Goal: Task Accomplishment & Management: Manage account settings

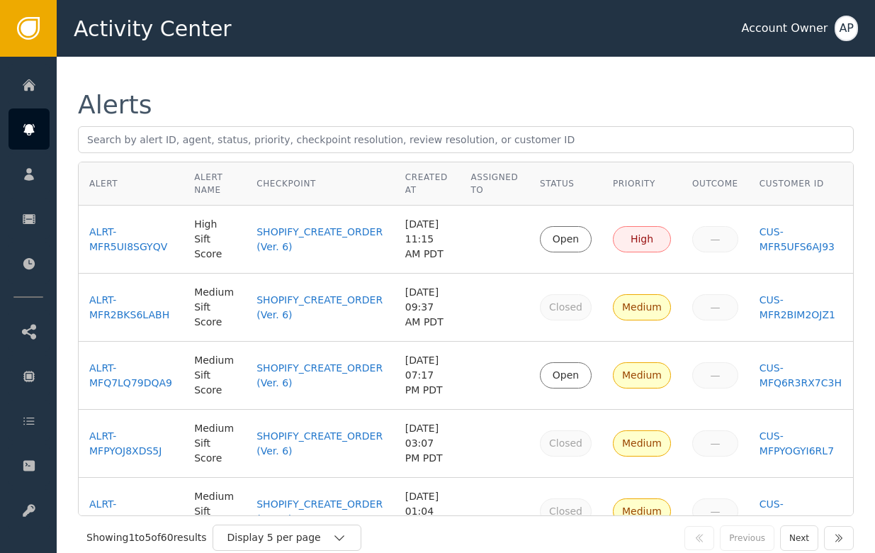
click at [26, 130] on icon at bounding box center [28, 129] width 11 height 11
click at [466, 216] on td at bounding box center [494, 239] width 69 height 68
click at [98, 234] on div "ALRT-MFR5UI8SGYQV" at bounding box center [131, 240] width 84 height 30
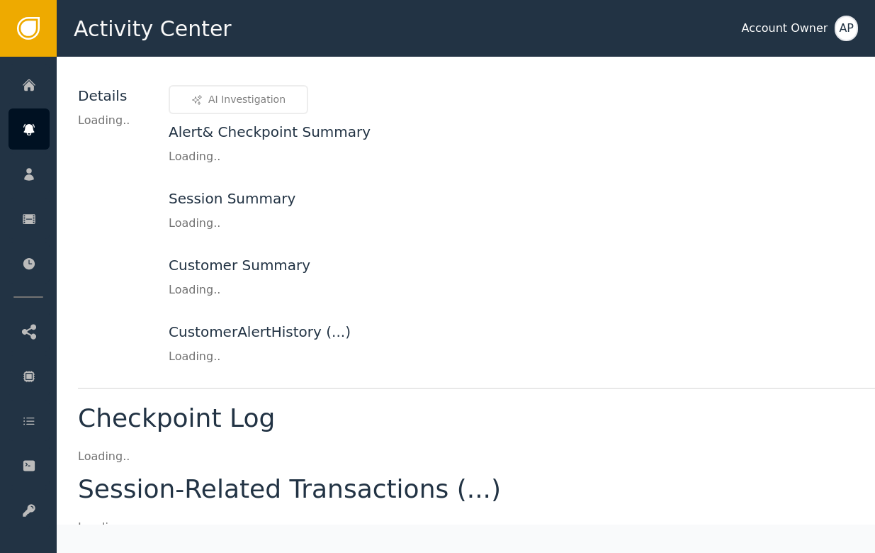
scroll to position [115, 0]
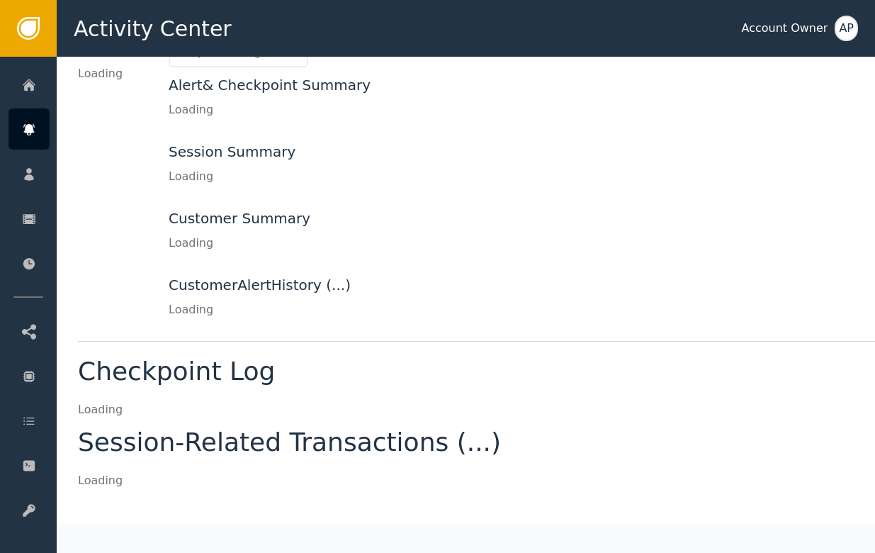
click at [477, 234] on div "Customer Summary Loading" at bounding box center [568, 230] width 798 height 44
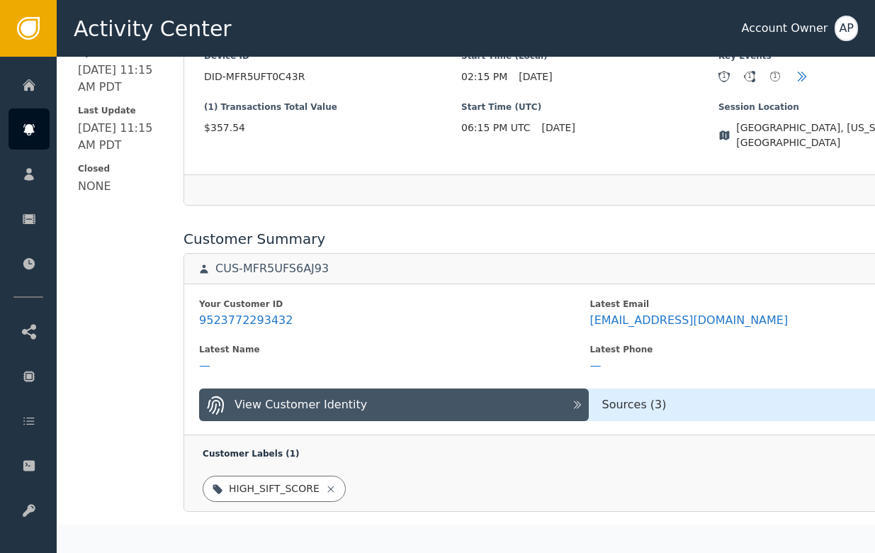
scroll to position [455, 0]
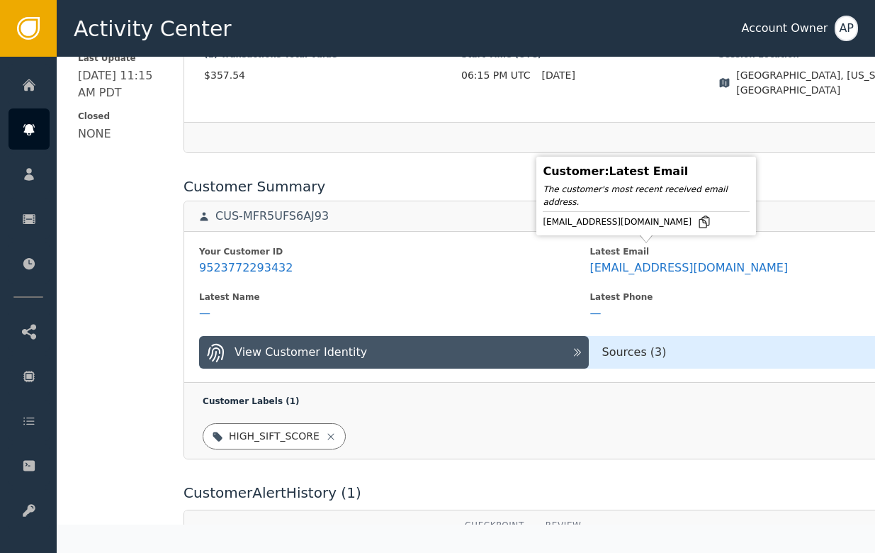
click at [697, 225] on icon at bounding box center [704, 222] width 14 height 14
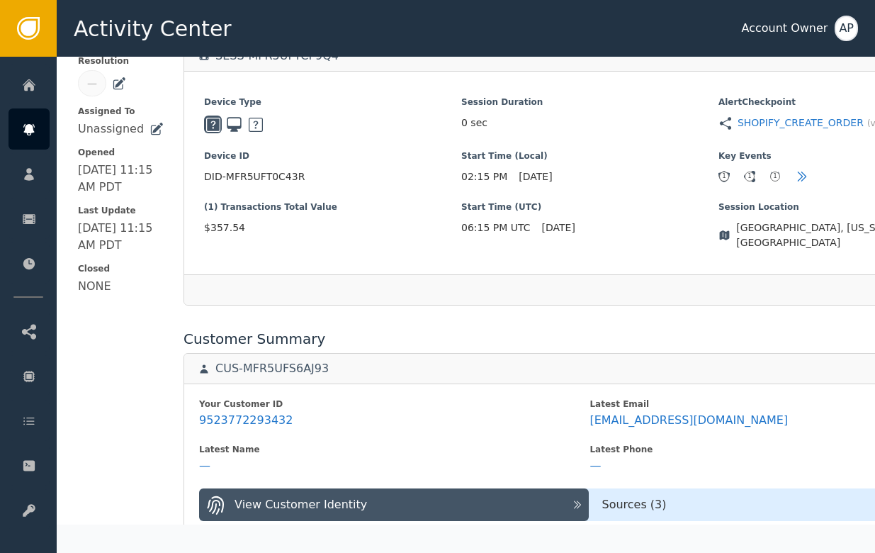
scroll to position [0, 0]
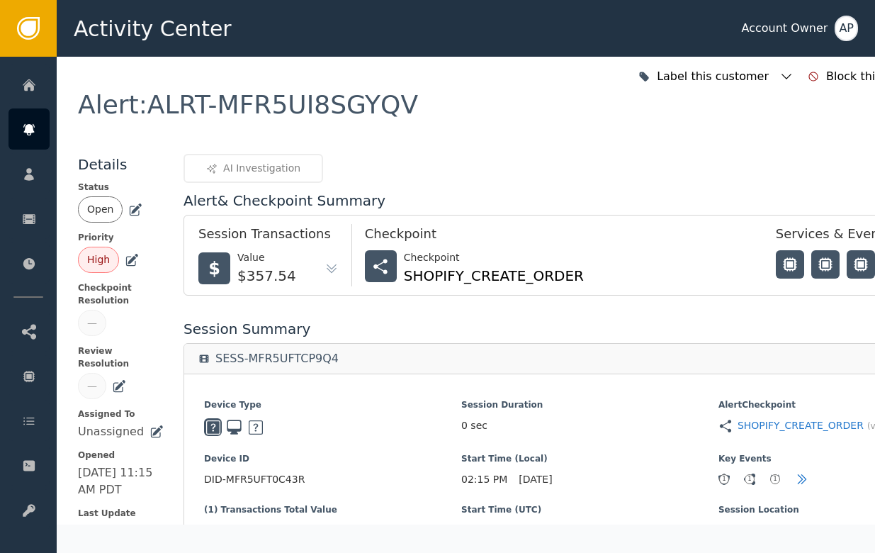
click at [131, 213] on icon at bounding box center [135, 210] width 14 height 14
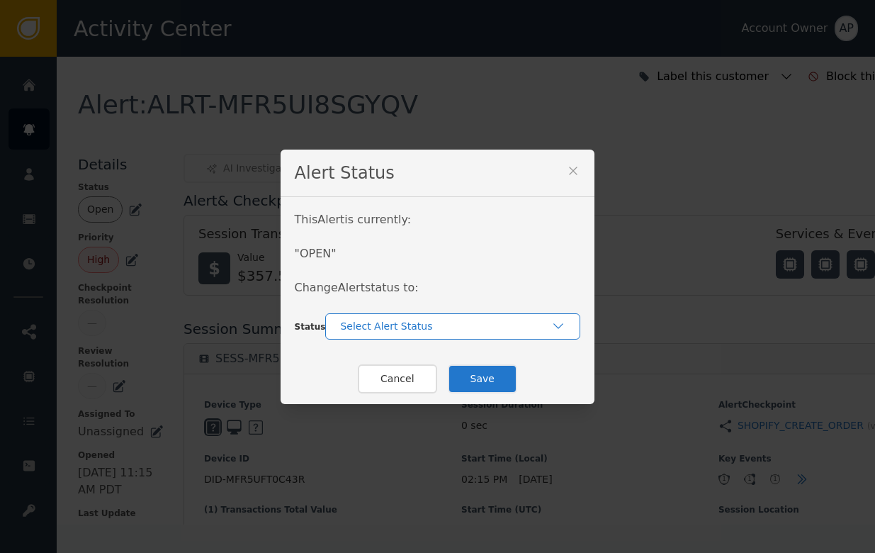
click at [365, 334] on div "Select Alert Status" at bounding box center [452, 326] width 255 height 26
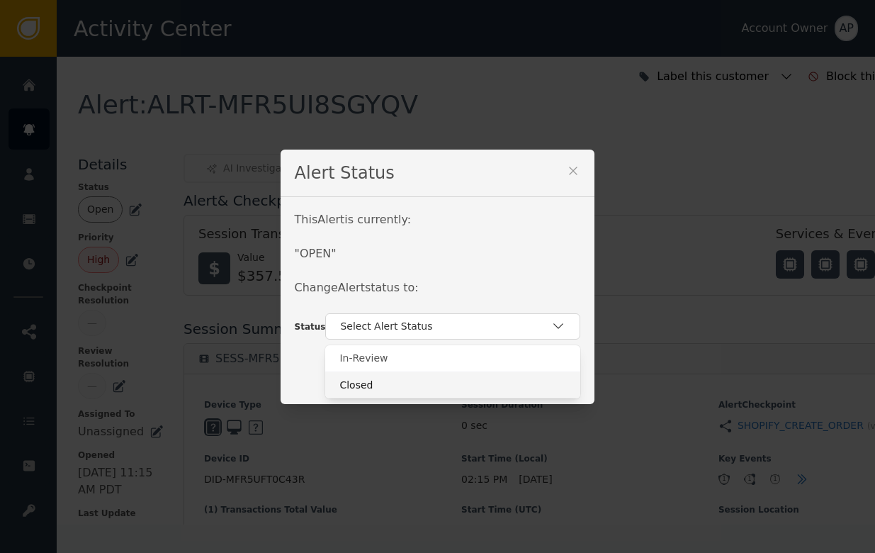
click at [374, 380] on div "Closed" at bounding box center [452, 385] width 227 height 15
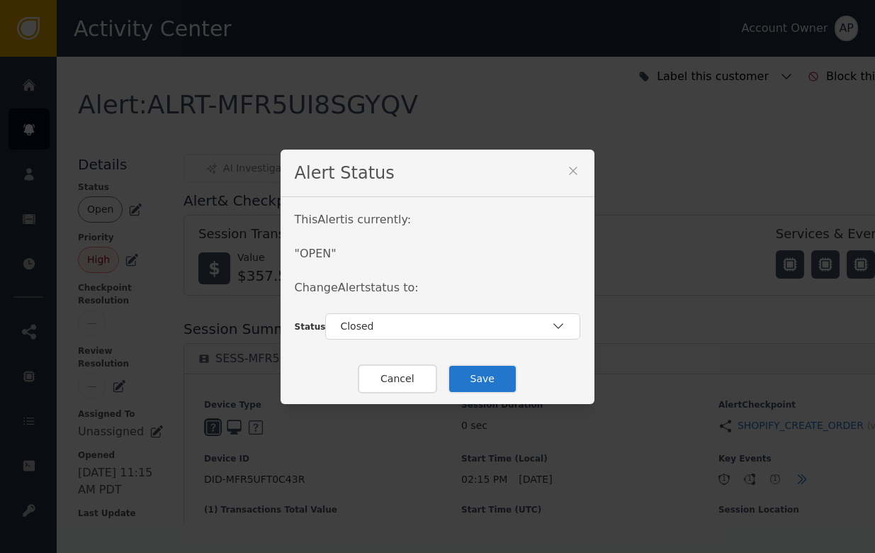
click at [455, 377] on button "Save" at bounding box center [482, 378] width 69 height 29
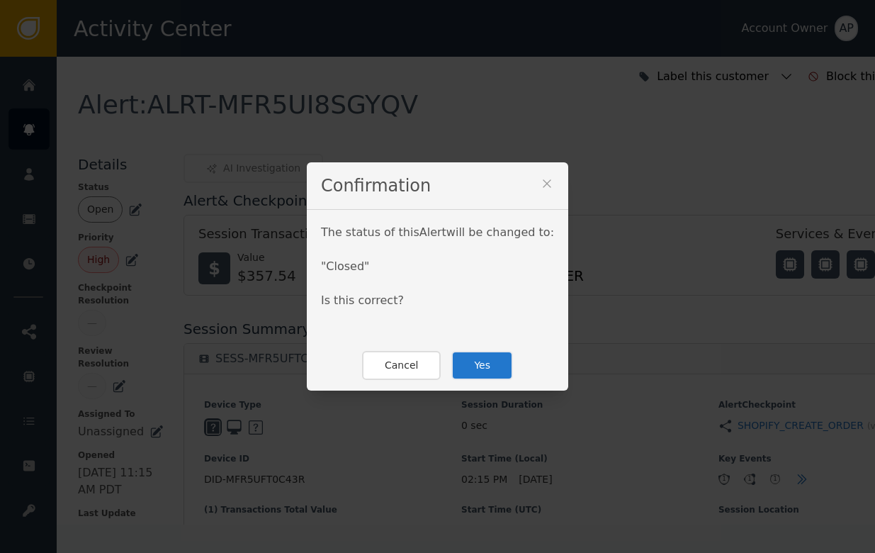
click at [479, 373] on button "Yes" at bounding box center [482, 365] width 62 height 29
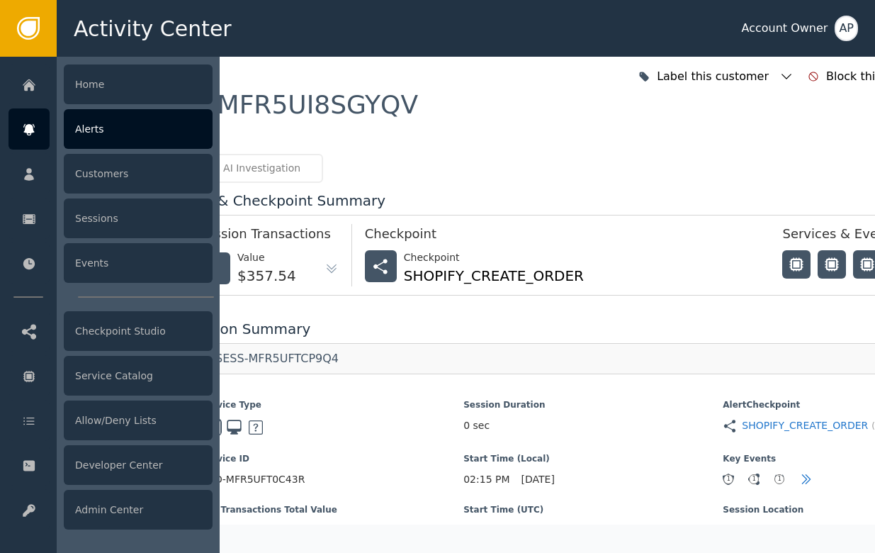
click at [82, 124] on div "Alerts" at bounding box center [138, 129] width 149 height 40
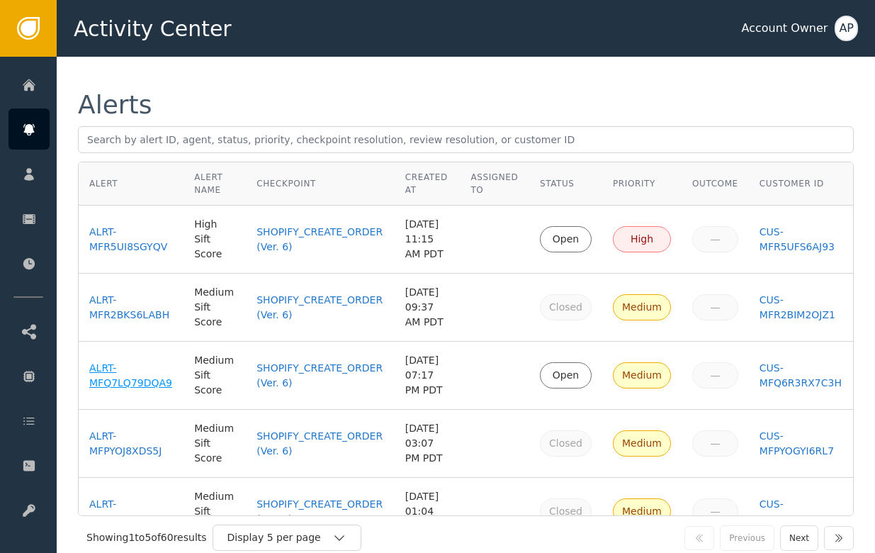
click at [140, 390] on div "ALRT-MFQ7LQ79DQA9" at bounding box center [131, 376] width 84 height 30
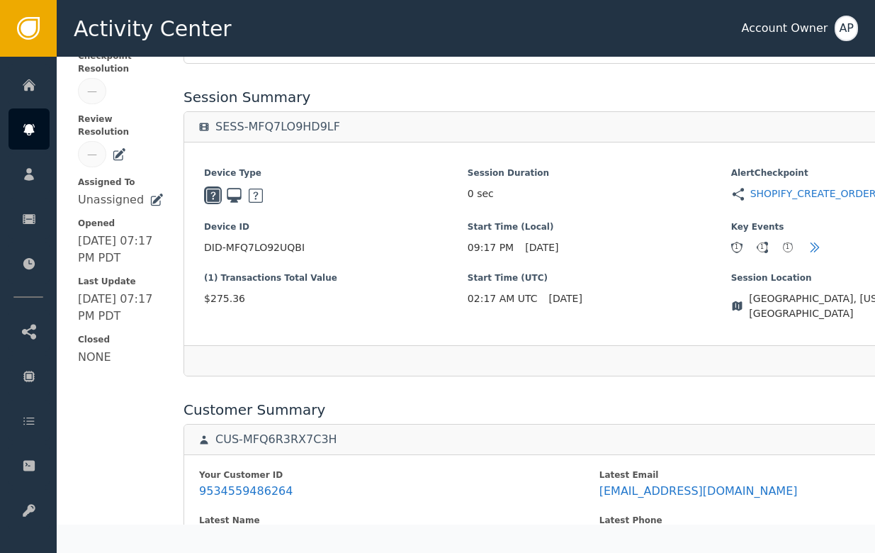
scroll to position [442, 0]
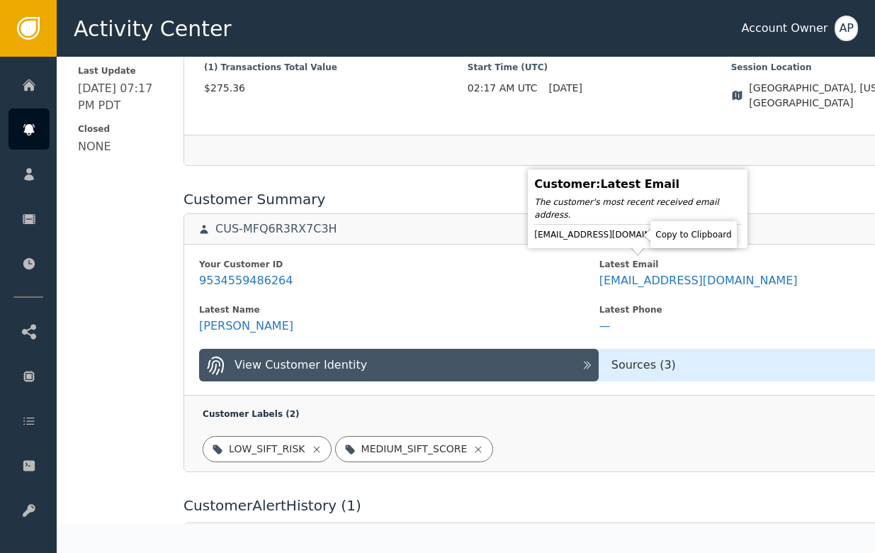
click at [689, 237] on icon at bounding box center [696, 234] width 14 height 14
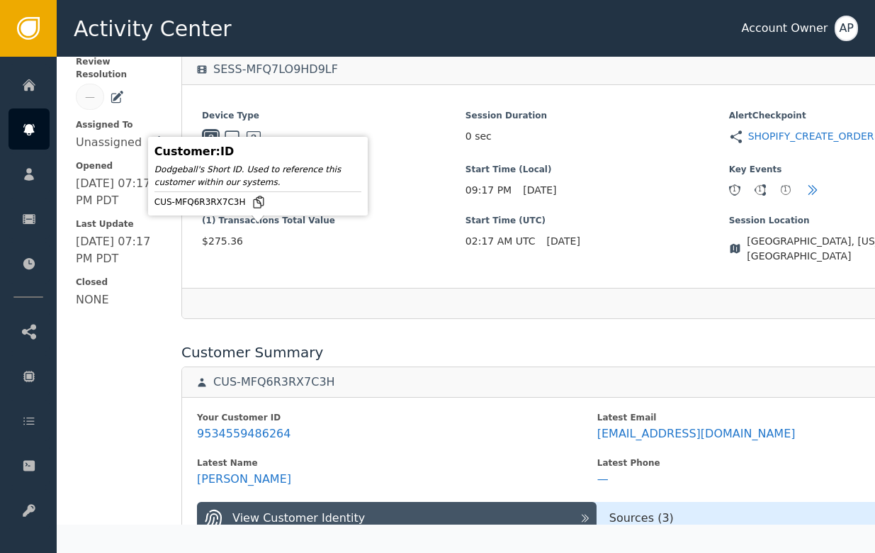
scroll to position [16, 2]
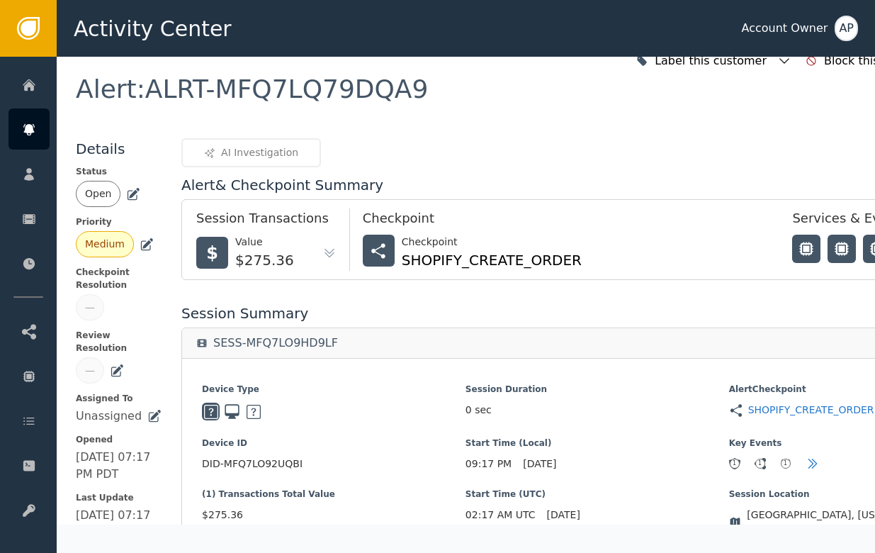
click at [123, 189] on div "Open" at bounding box center [119, 194] width 86 height 26
click at [129, 189] on icon at bounding box center [133, 194] width 14 height 14
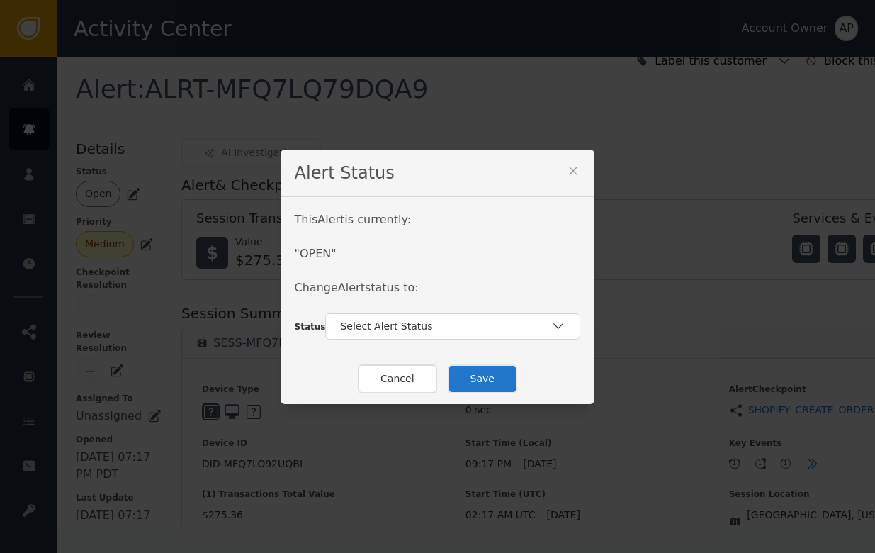
click at [363, 307] on div "This Alert is currently: " OPEN " Change Alert status to:" at bounding box center [438, 262] width 286 height 102
click at [363, 324] on div "Select Alert Status" at bounding box center [445, 326] width 211 height 15
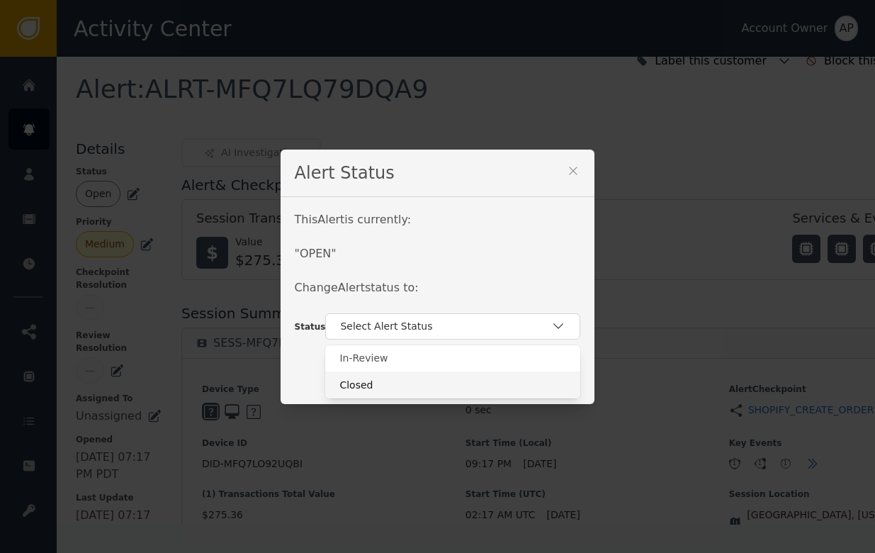
click at [385, 380] on div "Closed" at bounding box center [452, 385] width 227 height 15
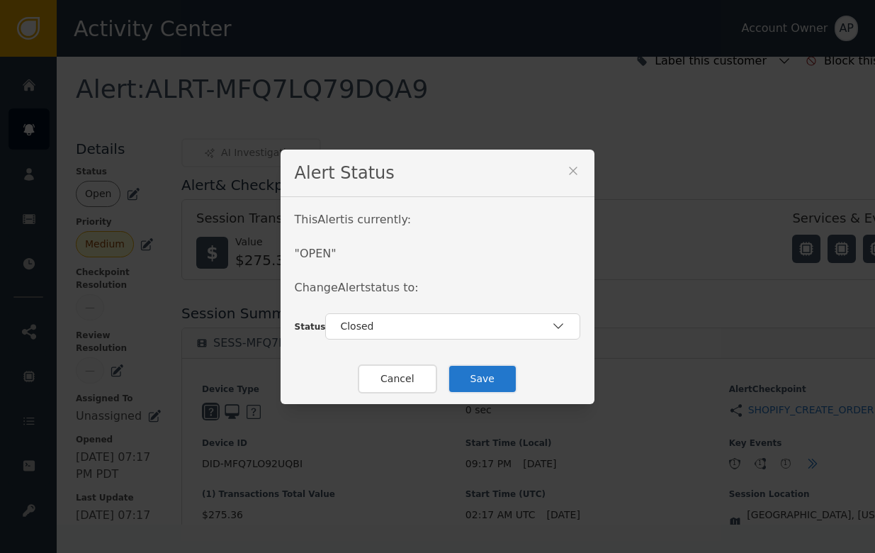
click at [490, 375] on button "Save" at bounding box center [482, 378] width 69 height 29
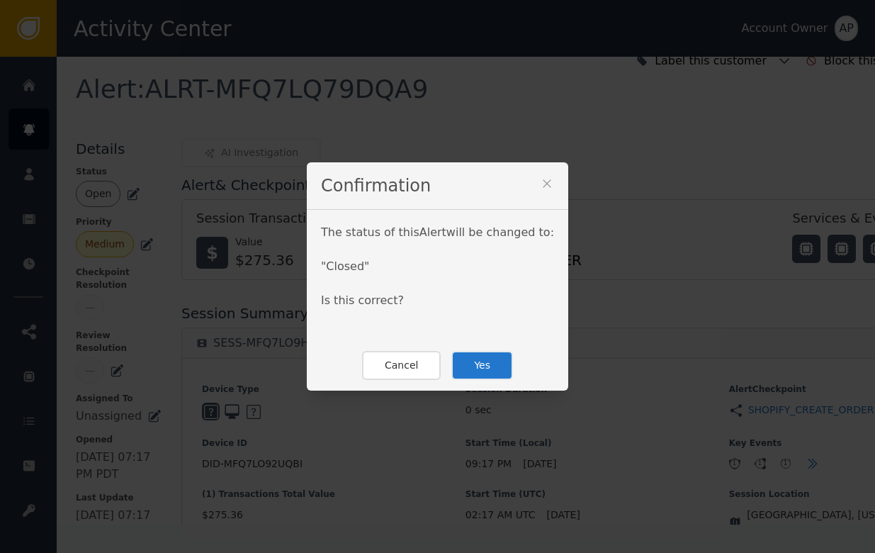
click at [455, 367] on button "Yes" at bounding box center [482, 365] width 62 height 29
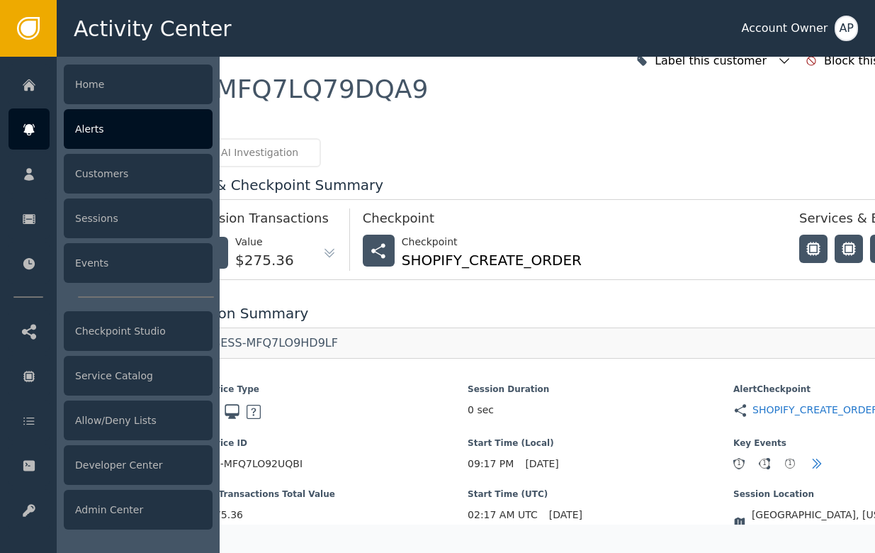
click at [28, 123] on icon at bounding box center [29, 130] width 14 height 16
